Goal: Information Seeking & Learning: Learn about a topic

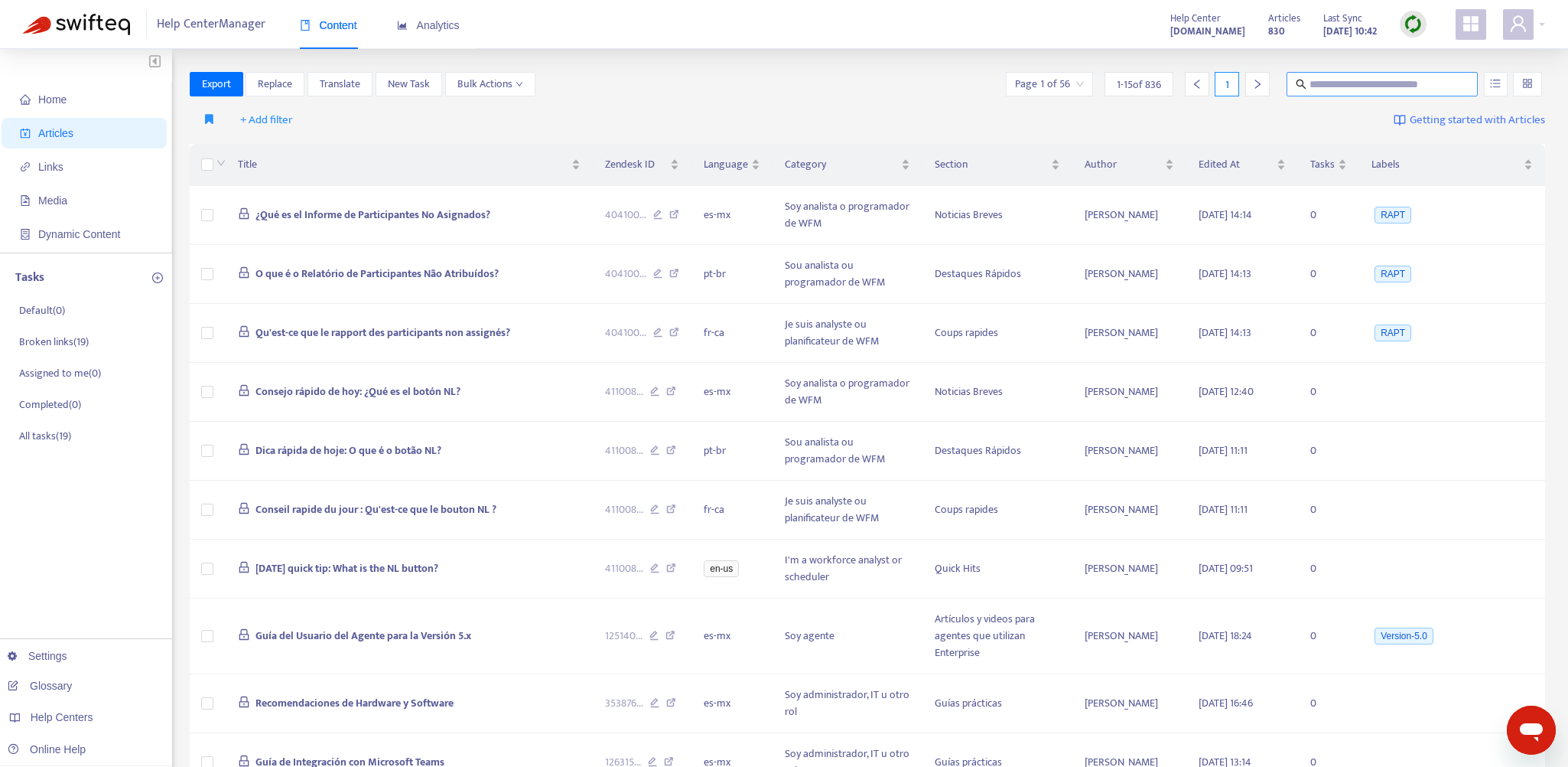
click at [1340, 86] on input "text" at bounding box center [1383, 85] width 147 height 17
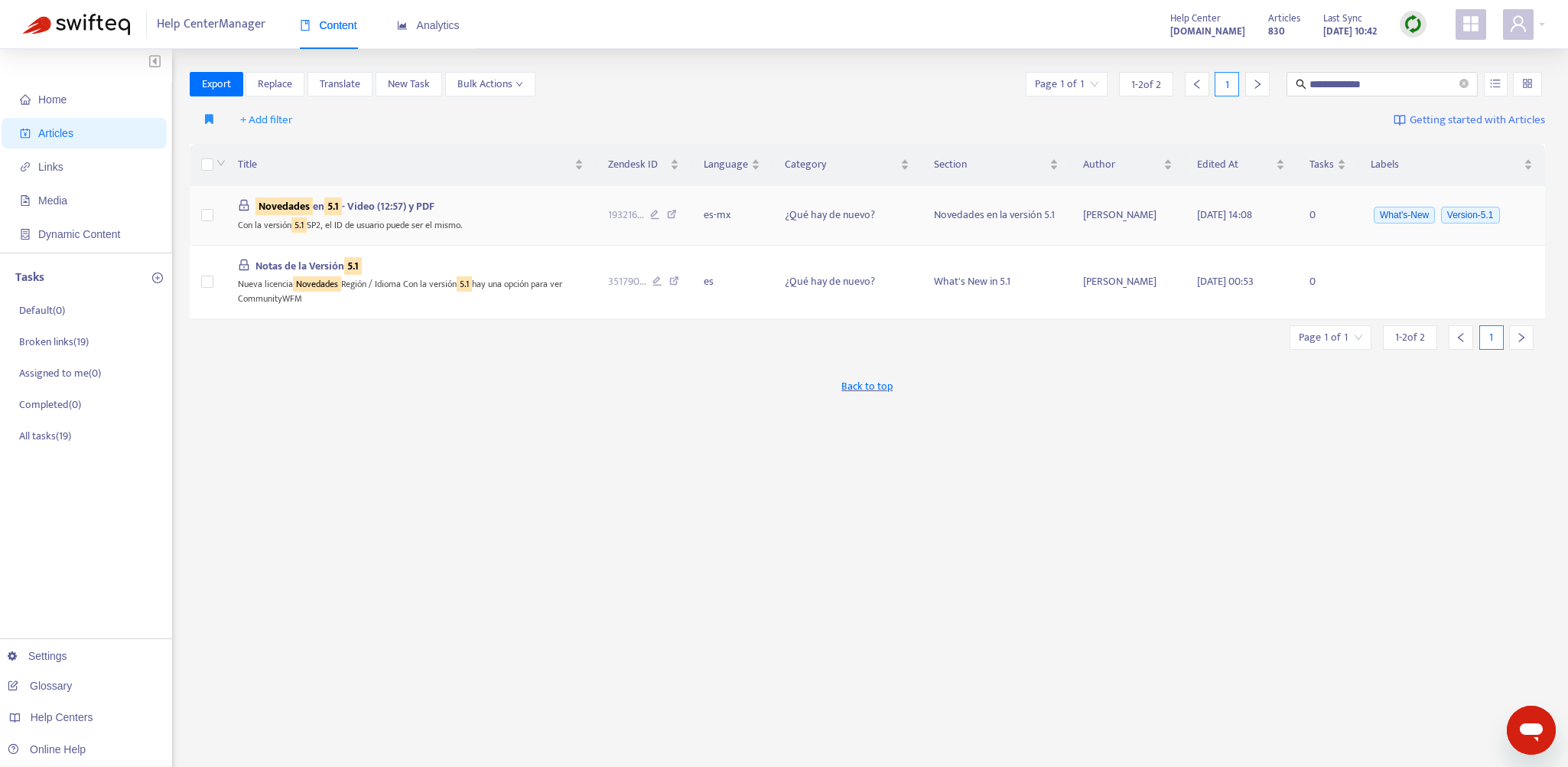
click at [474, 207] on div "Novedades en 5.1 - Video (12:57) y PDF" at bounding box center [411, 207] width 346 height 17
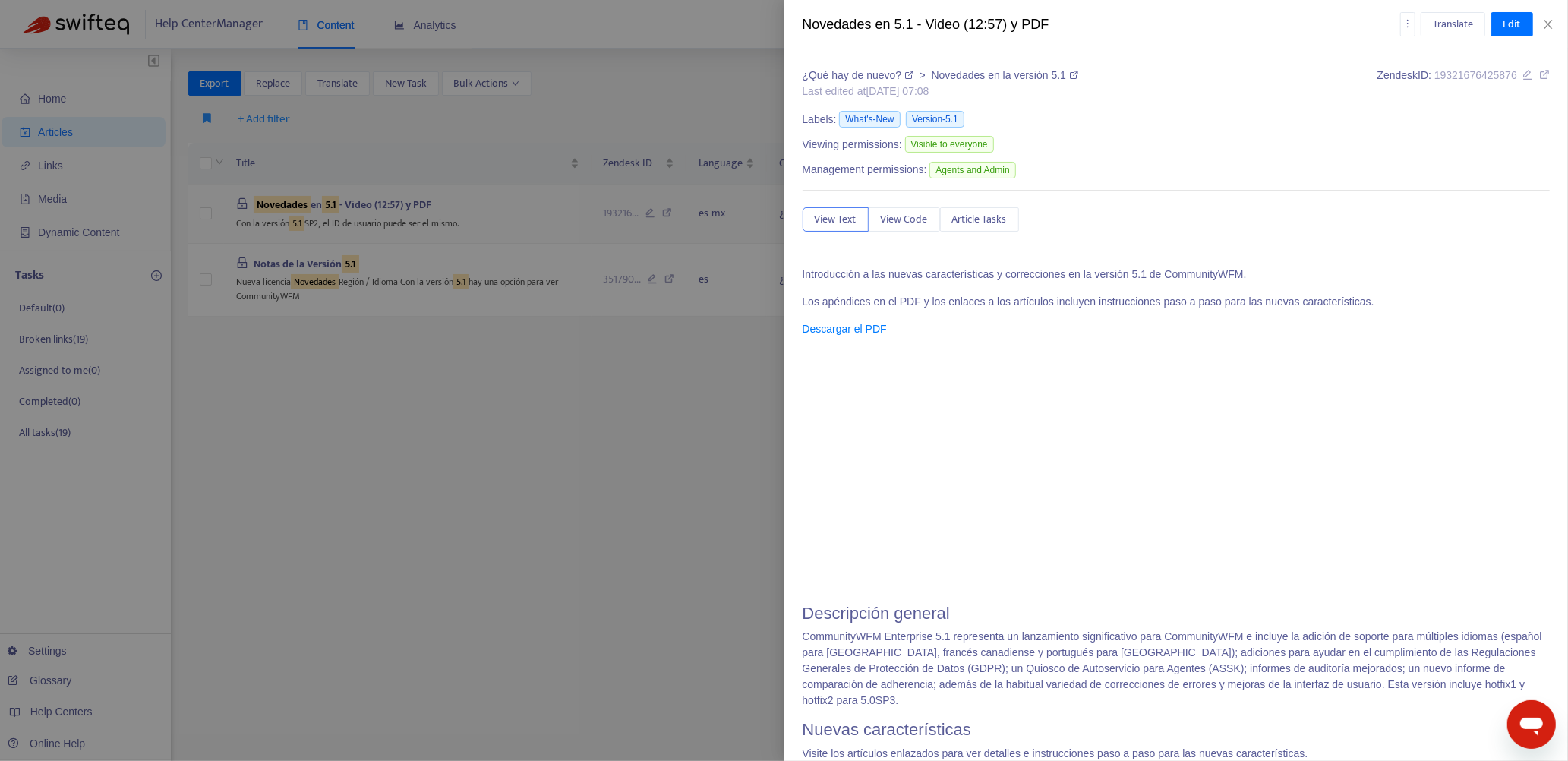
click at [471, 205] on div at bounding box center [784, 380] width 1568 height 761
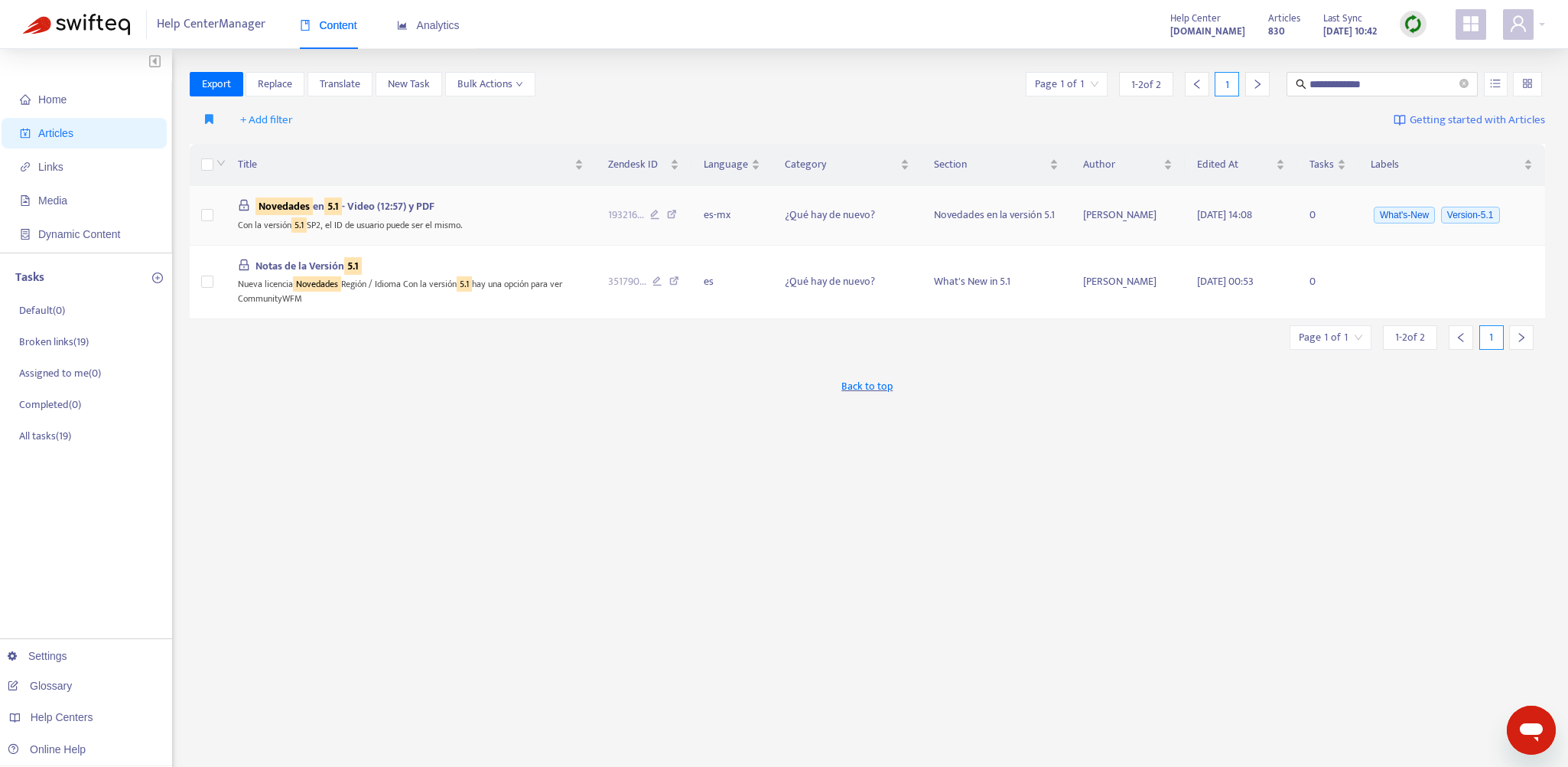
click at [669, 214] on icon at bounding box center [672, 217] width 10 height 14
click at [672, 211] on icon at bounding box center [672, 217] width 10 height 14
drag, startPoint x: 1392, startPoint y: 84, endPoint x: 1232, endPoint y: 88, distance: 160.0
click at [1232, 88] on div "**********" at bounding box center [1284, 84] width 523 height 24
type input "***"
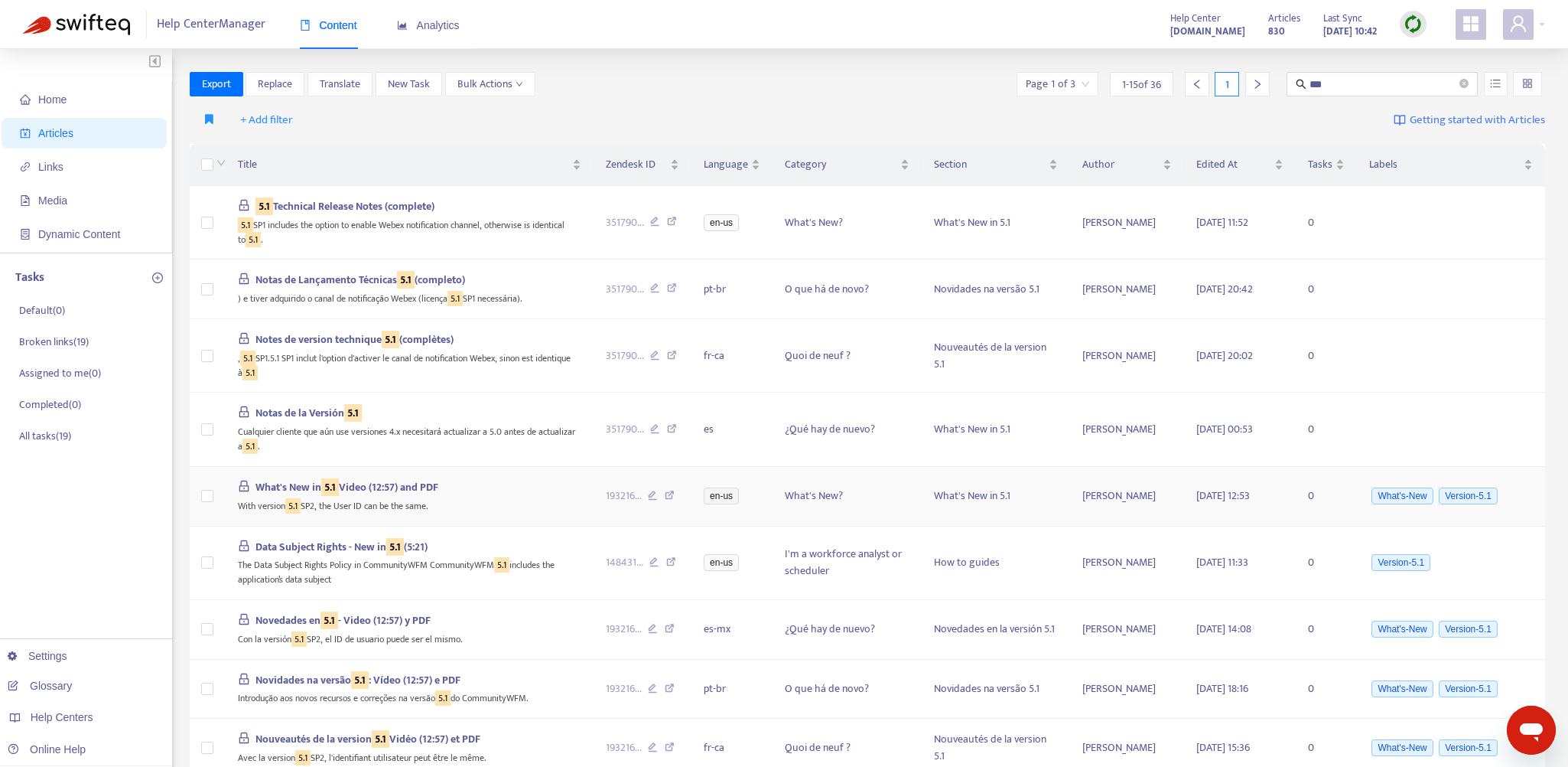
click at [566, 496] on div "With version 5.1 SP2, the User ID can be the same." at bounding box center [409, 505] width 343 height 17
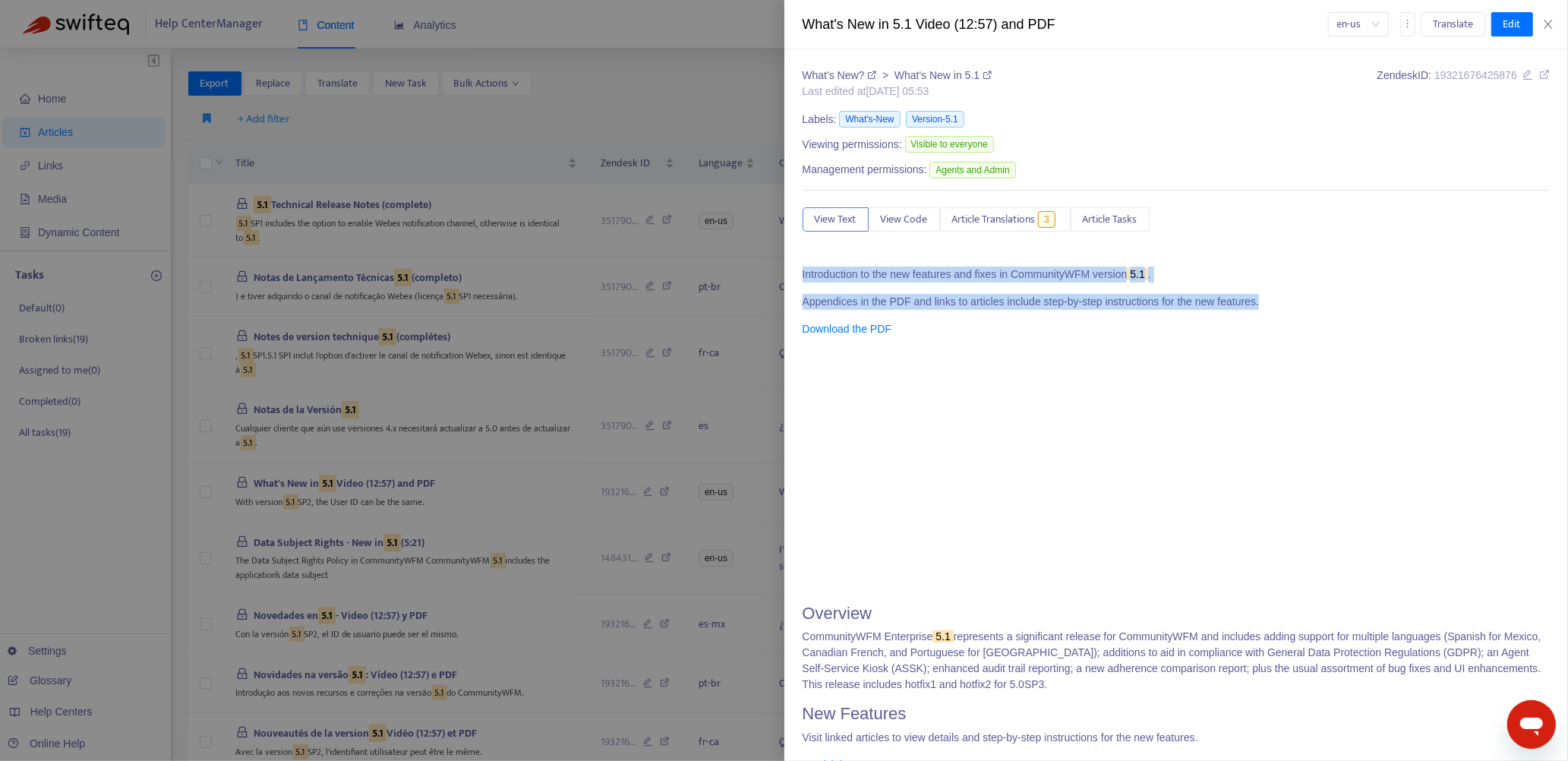
drag, startPoint x: 800, startPoint y: 272, endPoint x: 1290, endPoint y: 297, distance: 490.6
click at [1290, 297] on div "What's New? > What's New in 5.1 Last edited at [DATE] 05:53 Zendesk ID: 1932167…" at bounding box center [1177, 405] width 784 height 711
copy div "Introduction to the new features and fixes in CommunityWFM version 5.1 . Append…"
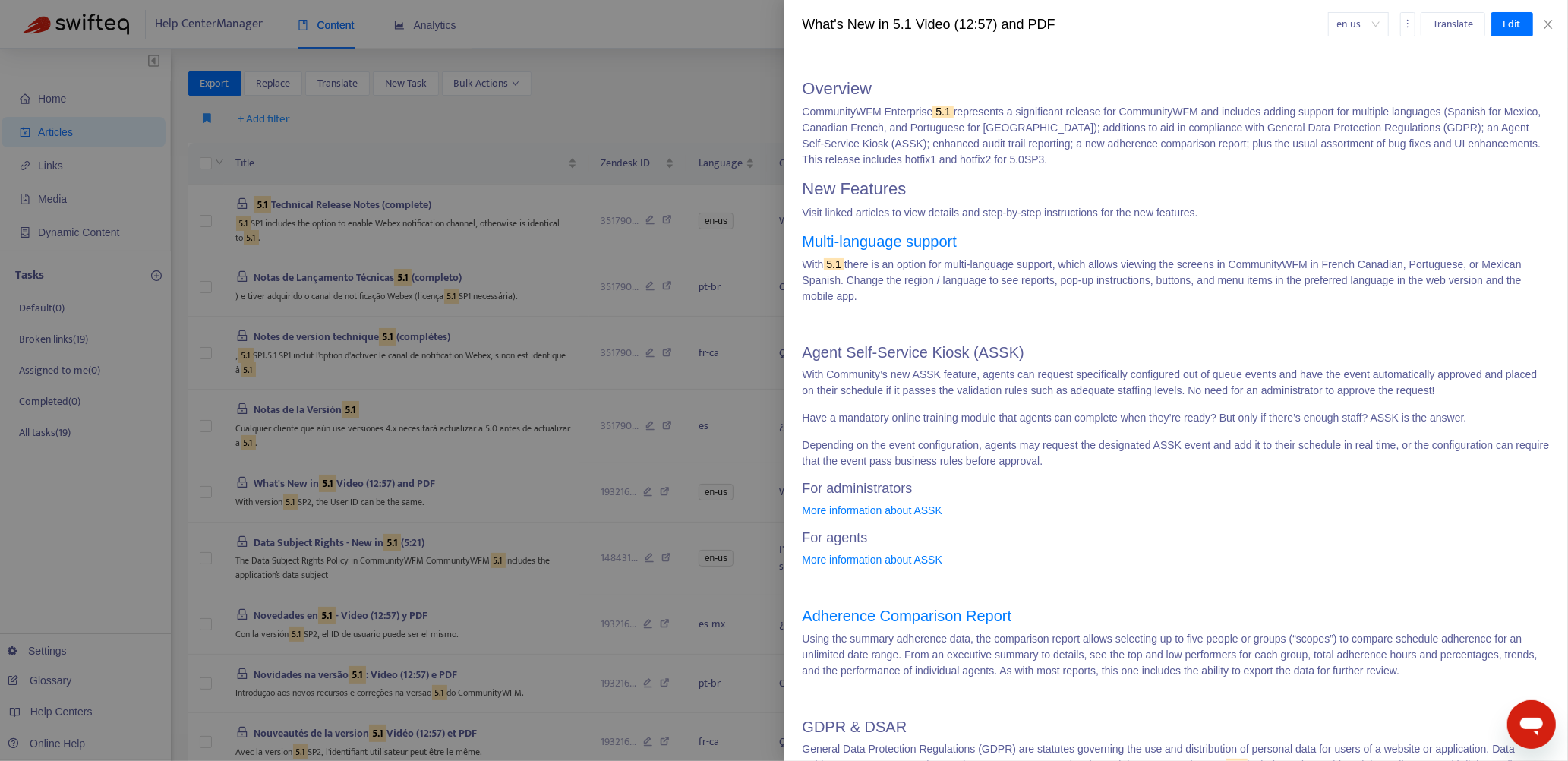
scroll to position [607, 0]
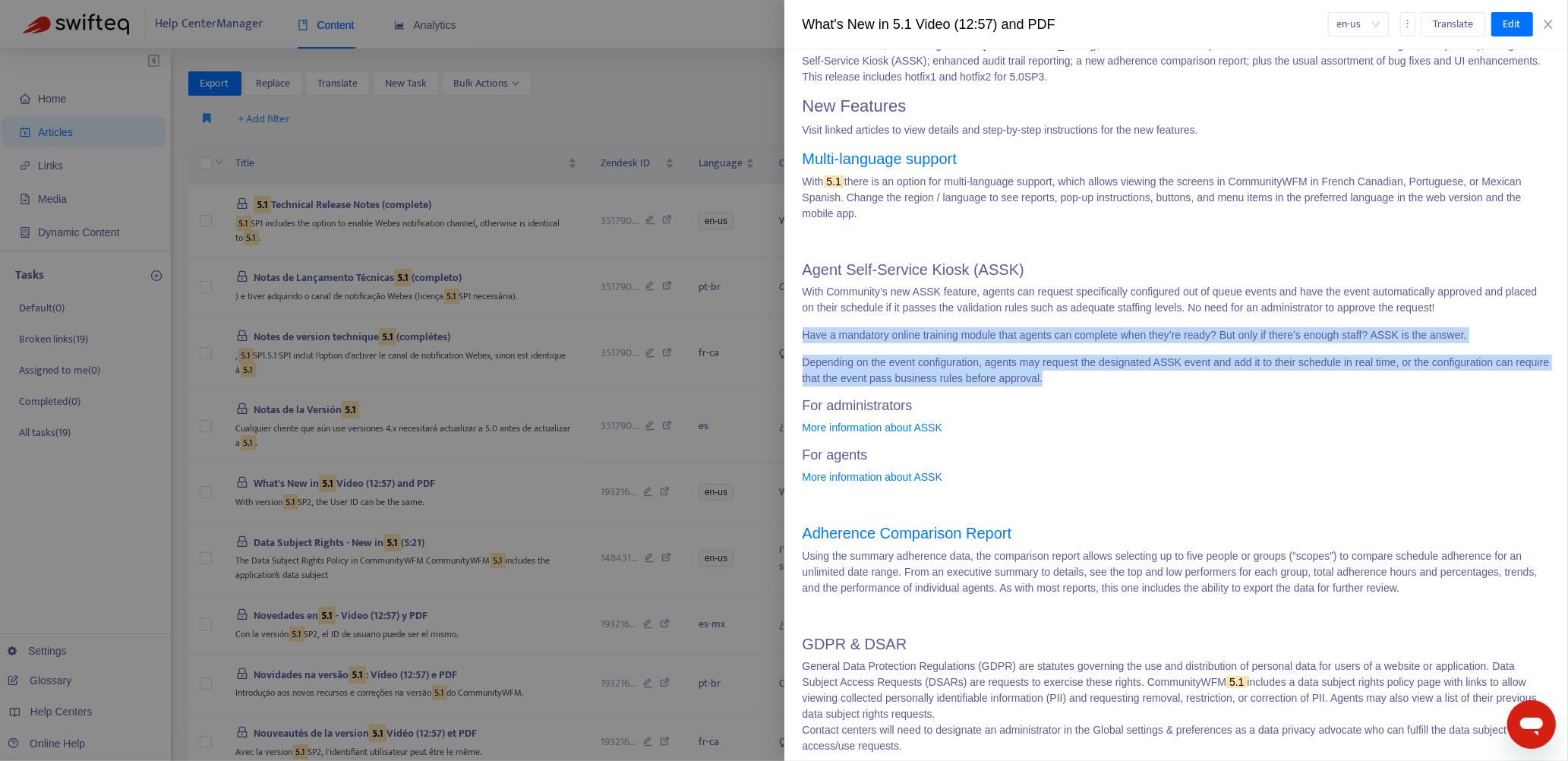
drag, startPoint x: 804, startPoint y: 334, endPoint x: 1085, endPoint y: 377, distance: 284.3
copy div "Have a mandatory online training module that agents can complete when they’re r…"
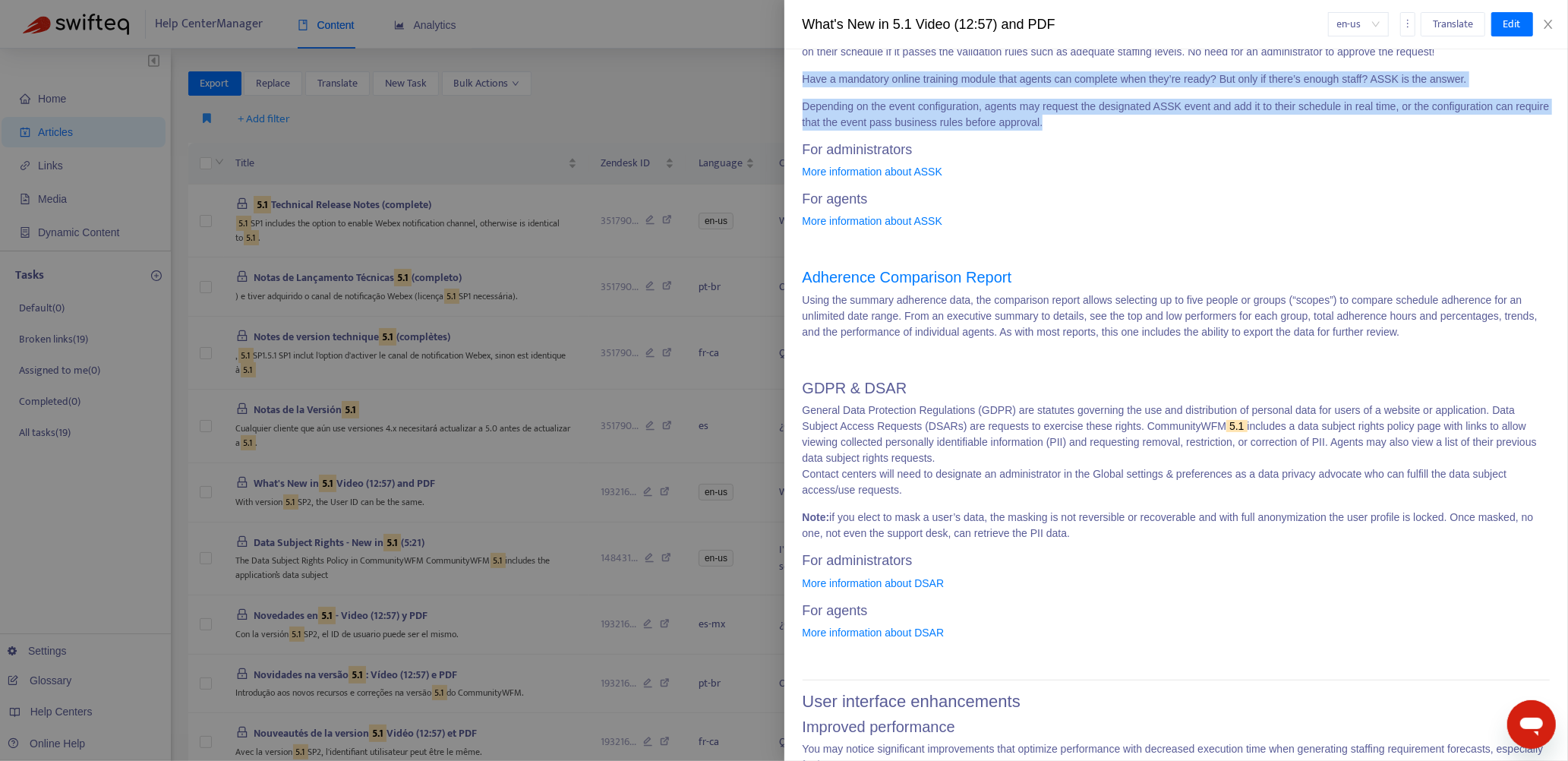
scroll to position [911, 0]
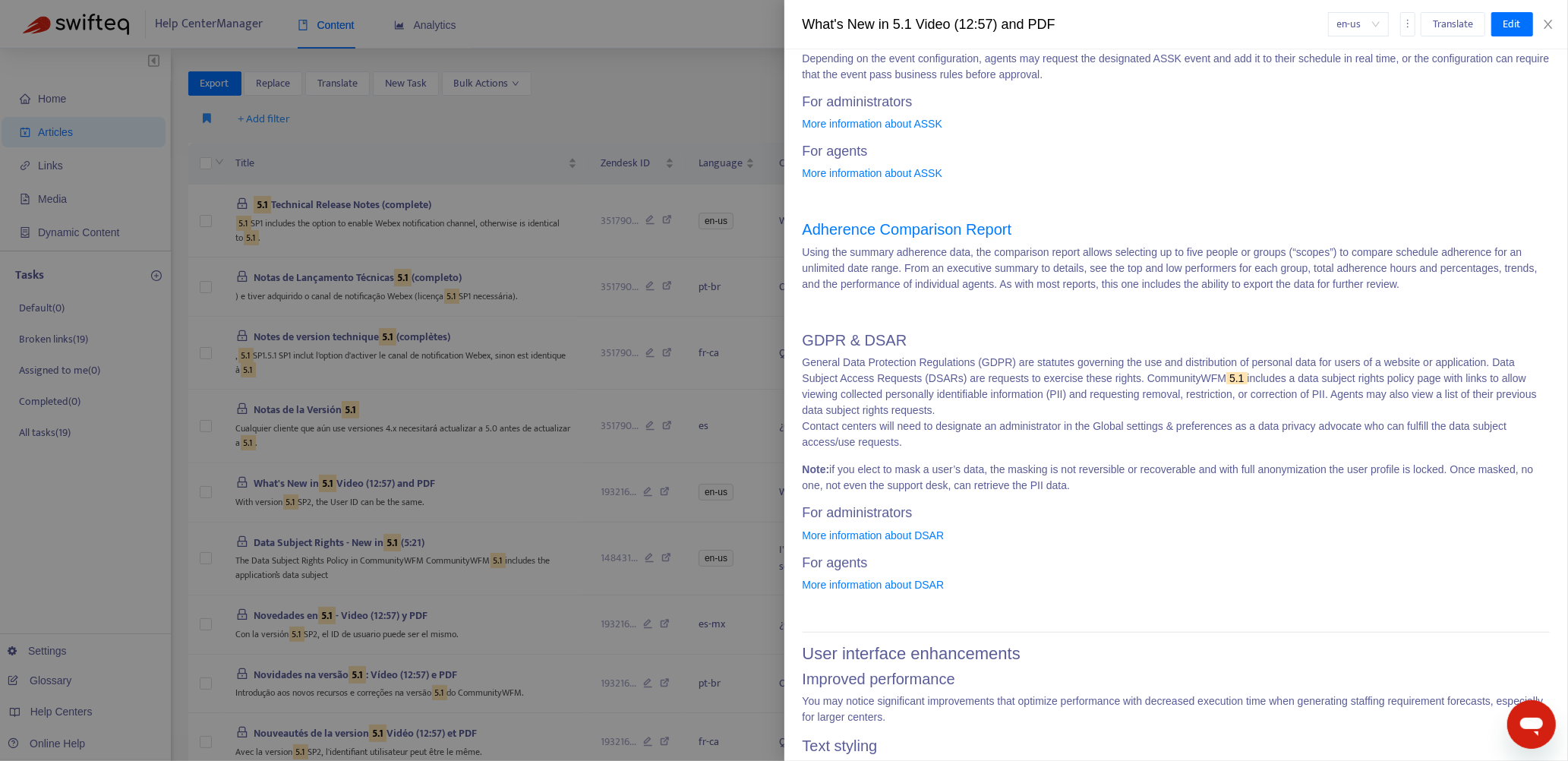
click at [1075, 246] on p "Using the summary adherence data, the comparison report allows selecting up to …" at bounding box center [1176, 269] width 748 height 48
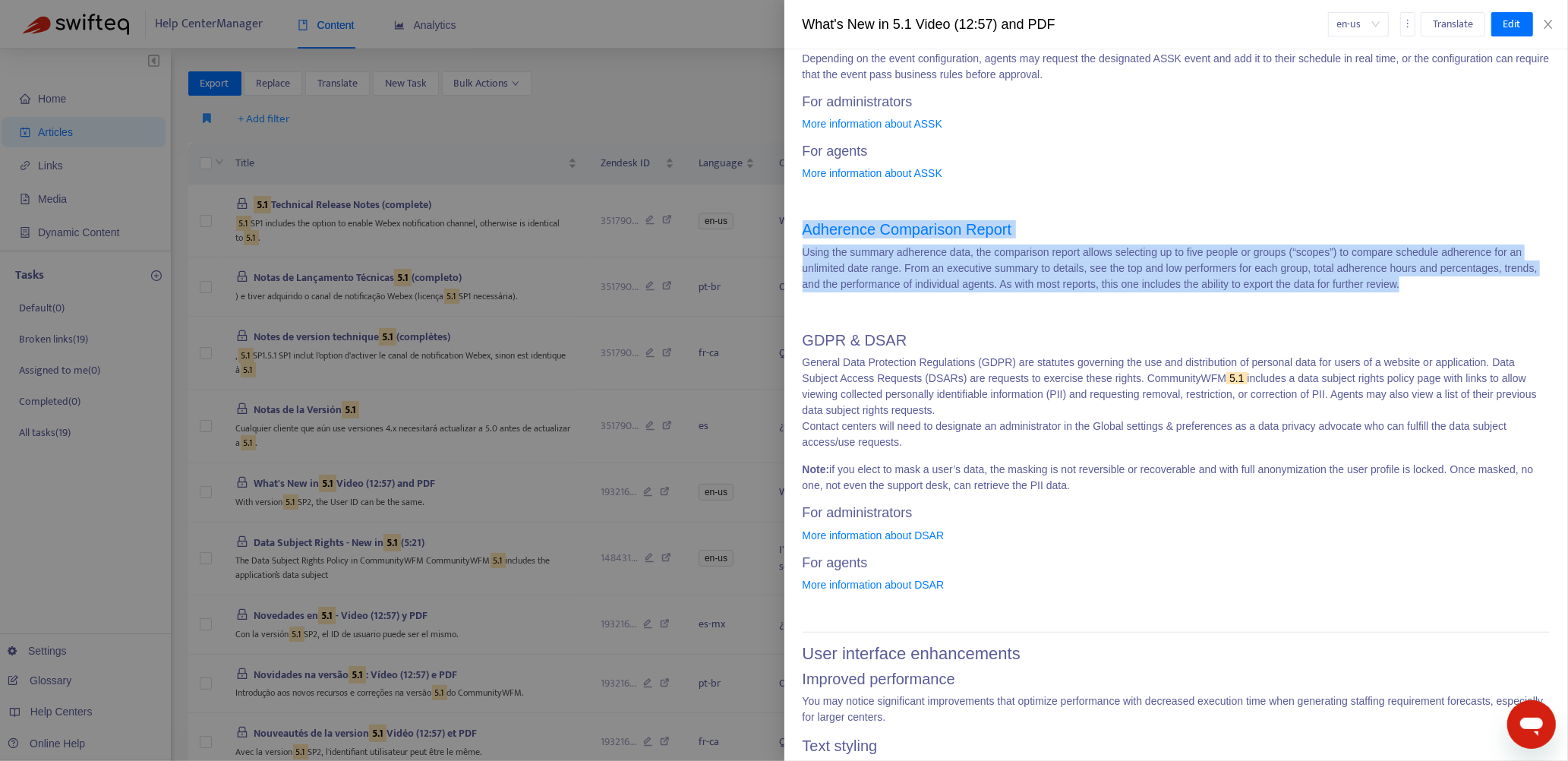
drag, startPoint x: 1413, startPoint y: 284, endPoint x: 800, endPoint y: 228, distance: 615.6
click at [800, 228] on div "What's New? > What's New in 5.1 Last edited at [DATE] 05:53 Zendesk ID: 1932167…" at bounding box center [1177, 405] width 784 height 711
copy div "Adherence Comparison Report Using the summary adherence data, the comparison re…"
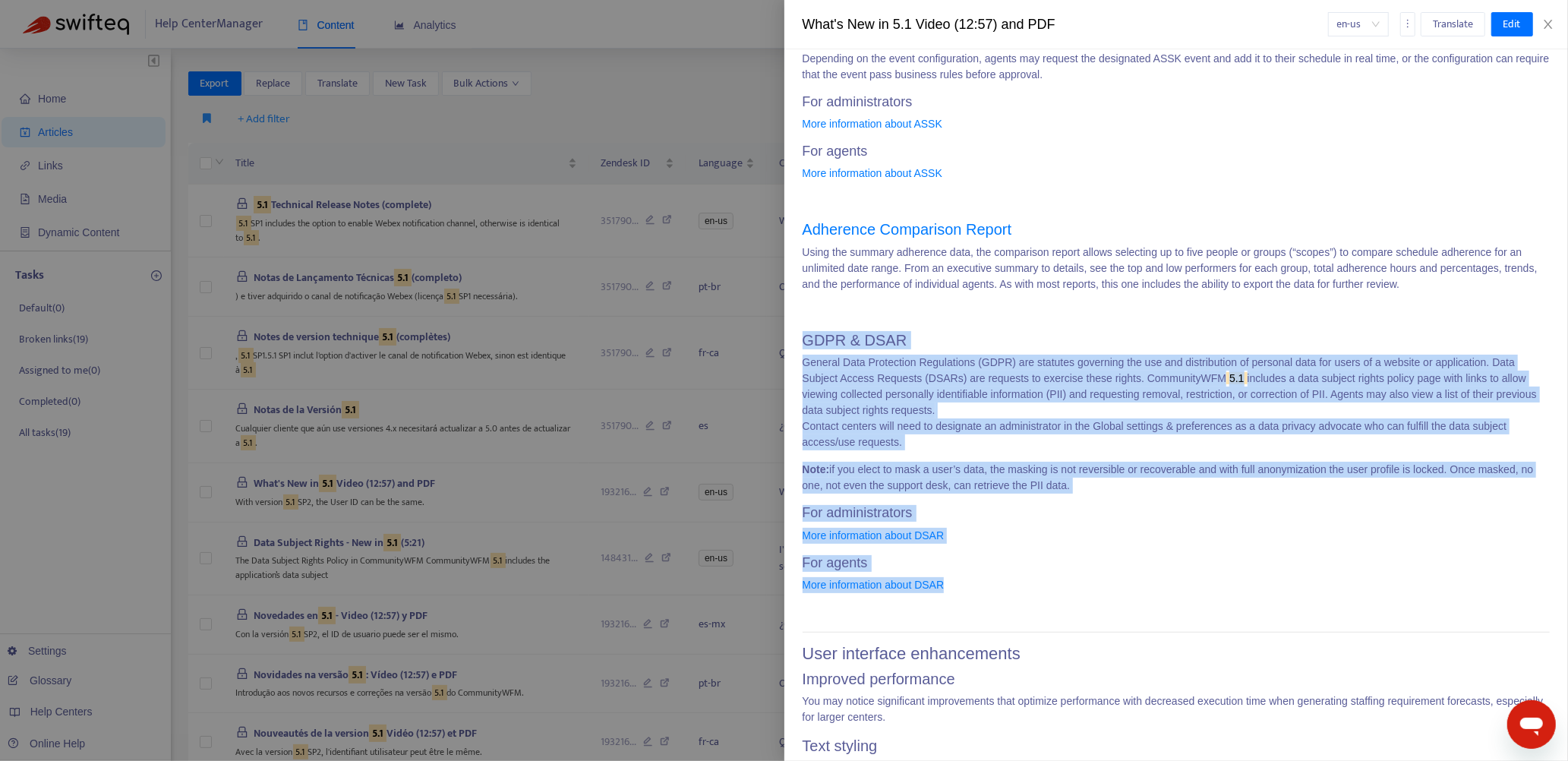
drag, startPoint x: 802, startPoint y: 332, endPoint x: 944, endPoint y: 579, distance: 284.9
copy div "GDPR & DSAR General Data Protection Regulations (GDPR) are statutes governing t…"
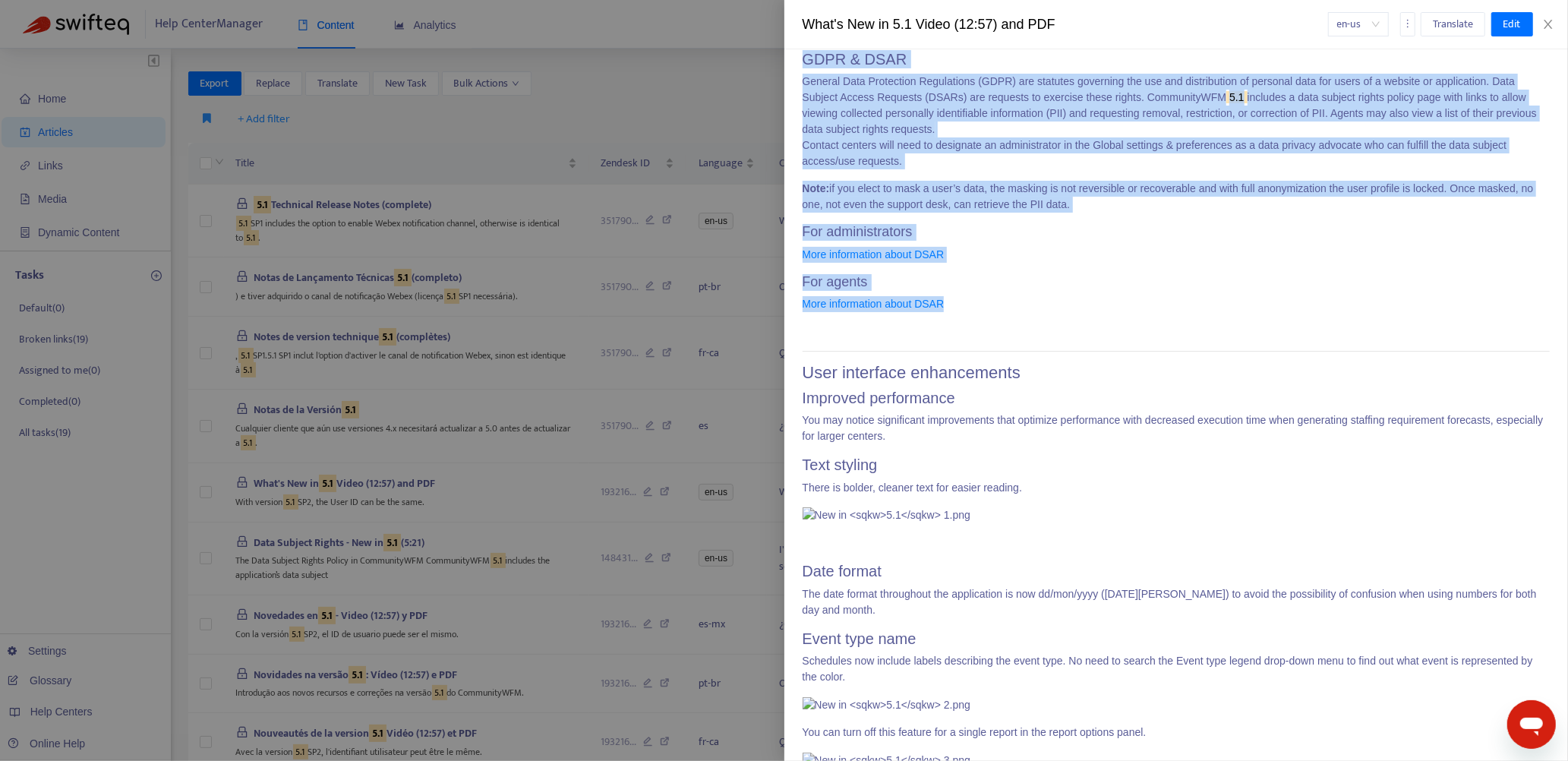
scroll to position [1291, 0]
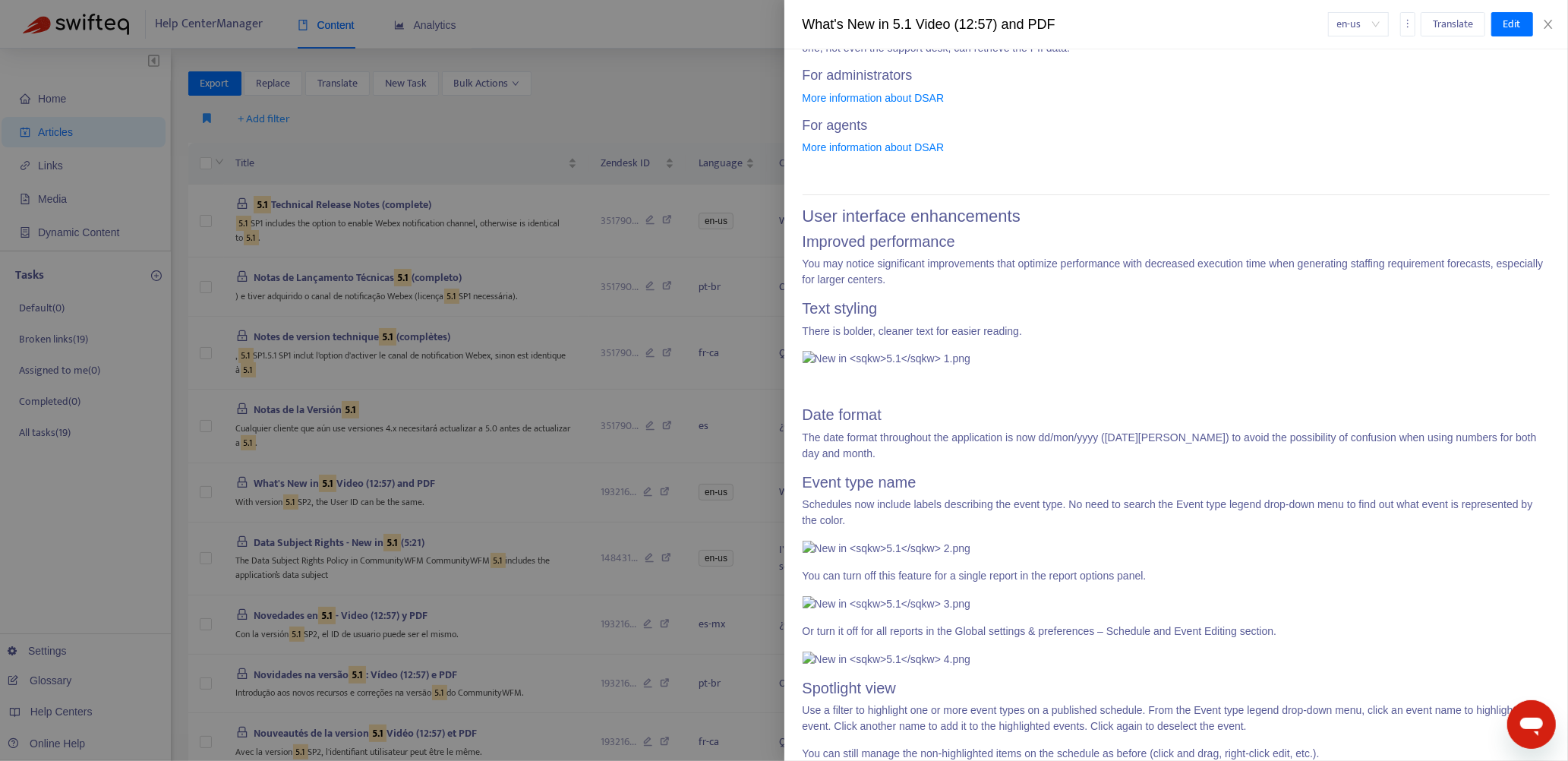
scroll to position [1443, 0]
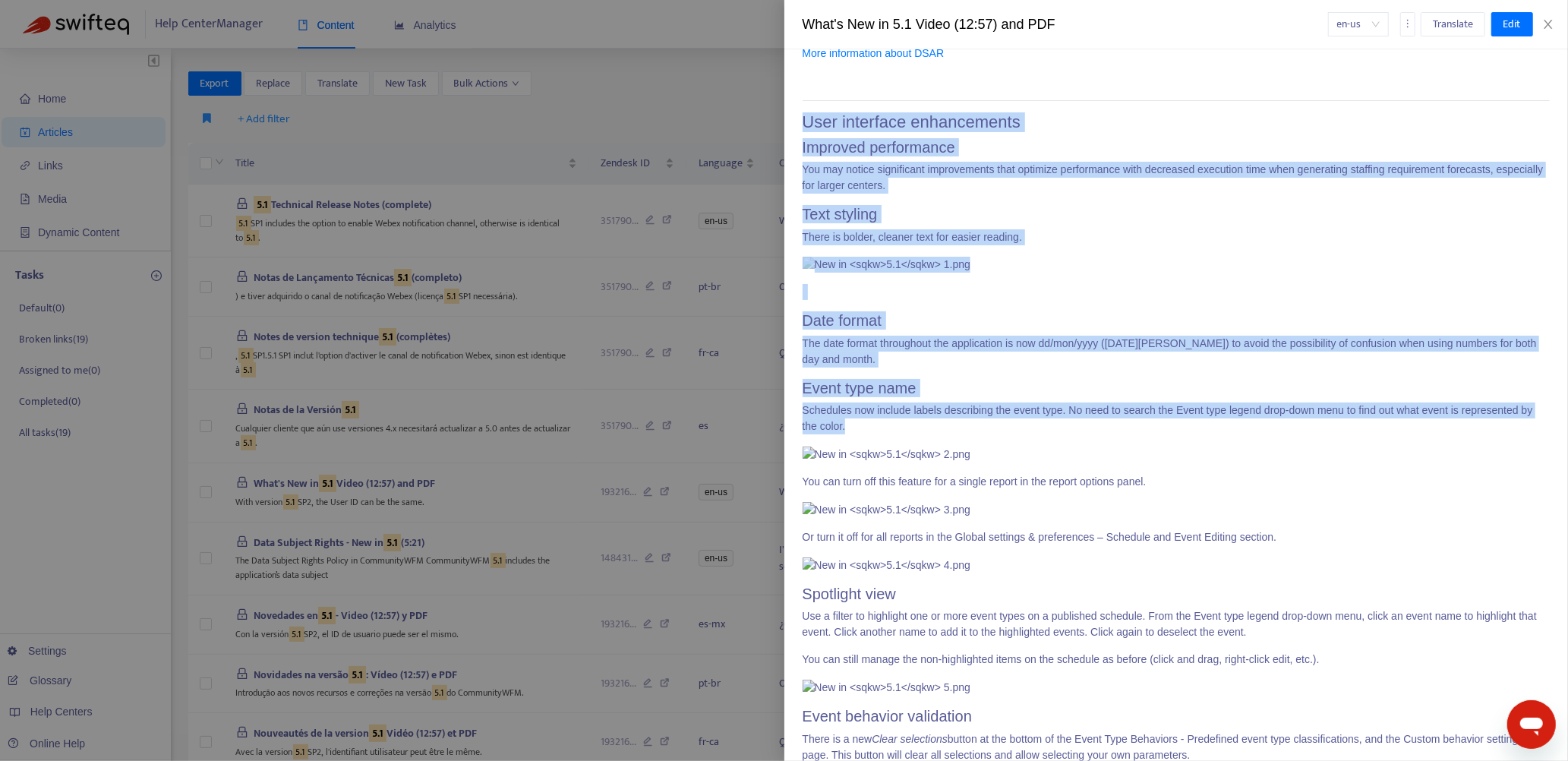
drag, startPoint x: 805, startPoint y: 117, endPoint x: 968, endPoint y: 704, distance: 609.2
copy div "User interface enhancements Improved performance You may notice significant imp…"
click at [970, 273] on img at bounding box center [886, 264] width 168 height 16
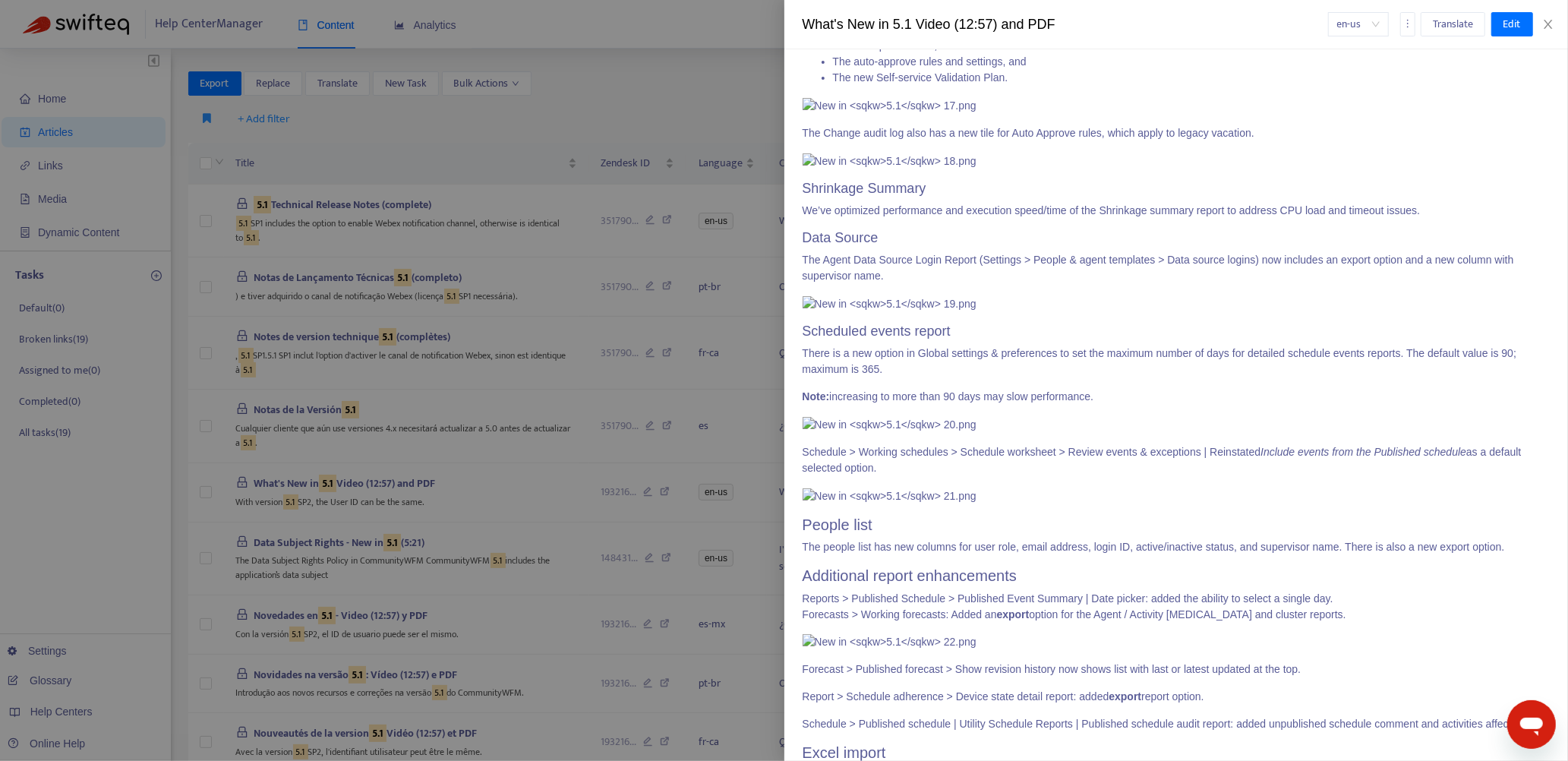
scroll to position [3742, 0]
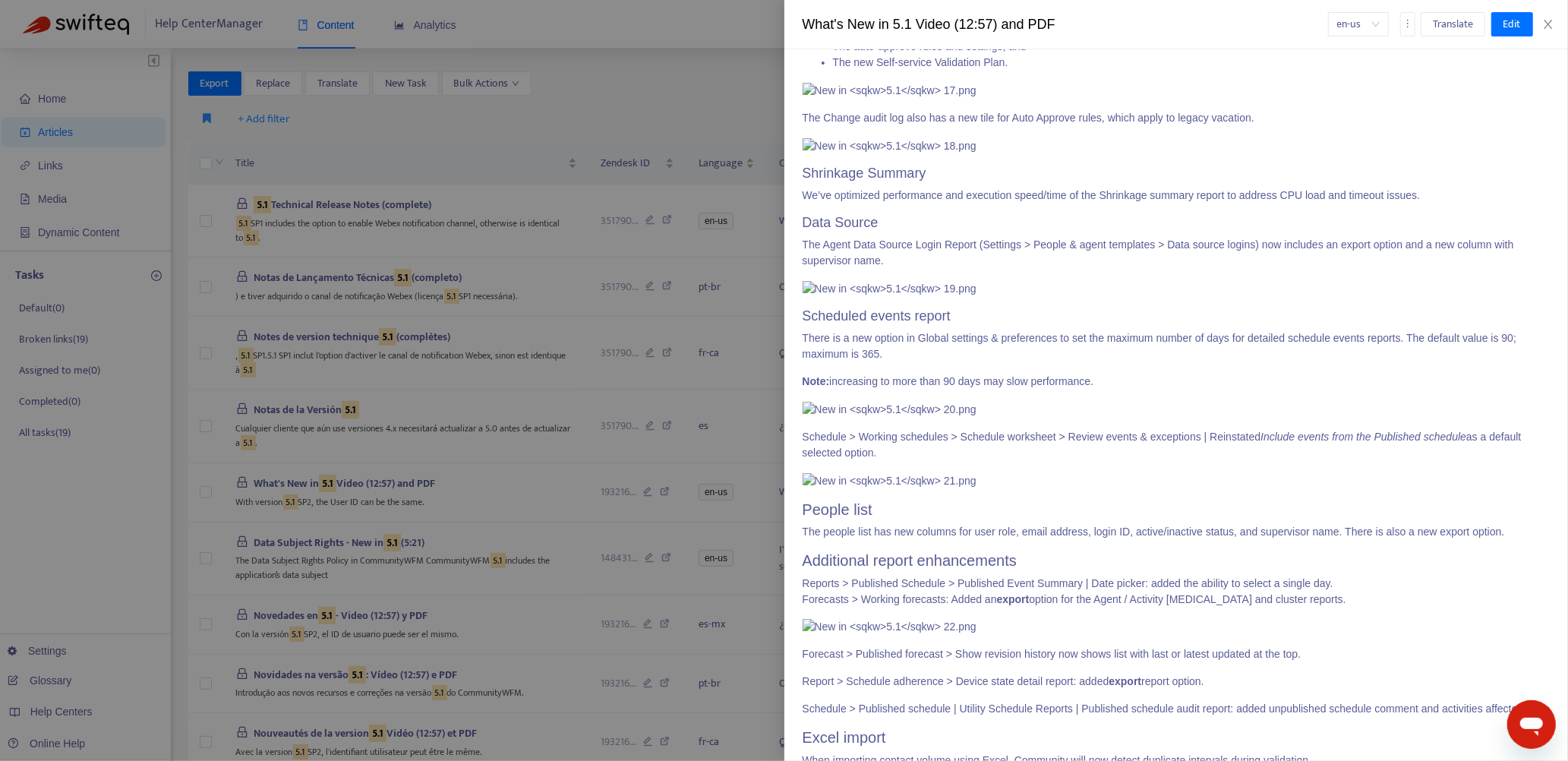
drag, startPoint x: 803, startPoint y: 200, endPoint x: 1333, endPoint y: 598, distance: 662.8
copy div "Spotlight view Use a filter to highlight one or more event types on a published…"
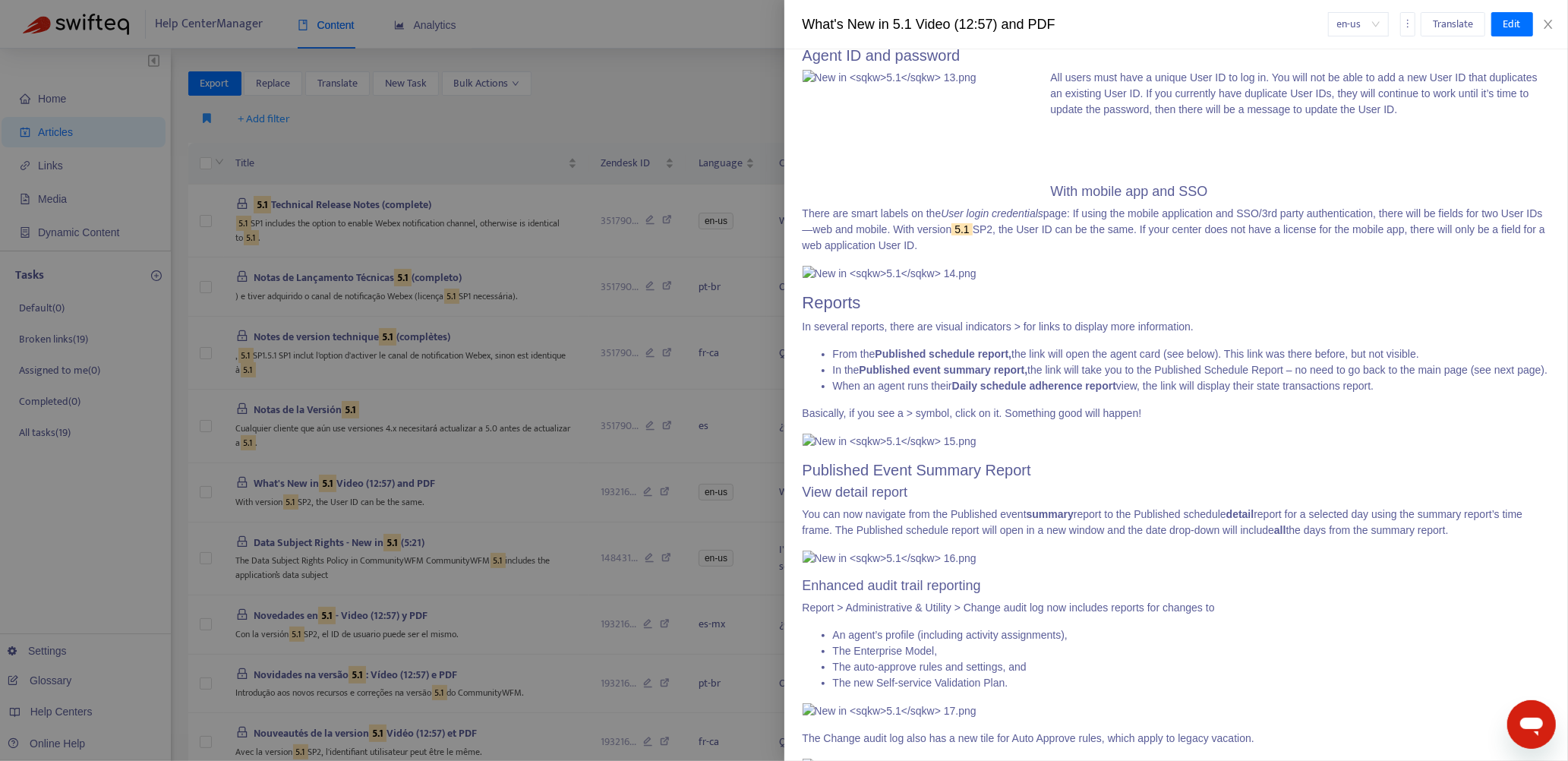
scroll to position [3135, 0]
